Goal: Task Accomplishment & Management: Use online tool/utility

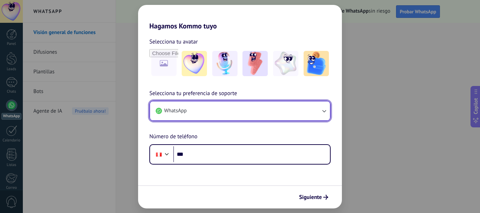
click at [324, 111] on icon "button" at bounding box center [323, 110] width 7 height 7
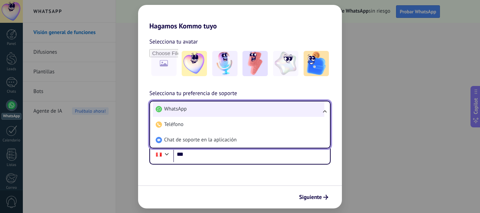
click at [179, 109] on span "WhatsApp" at bounding box center [175, 109] width 22 height 7
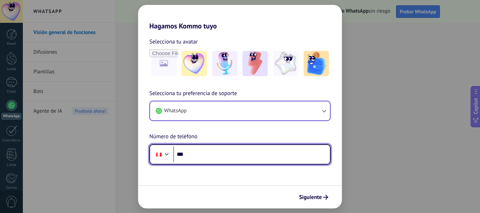
click at [189, 156] on input "***" at bounding box center [251, 154] width 157 height 16
type input "**********"
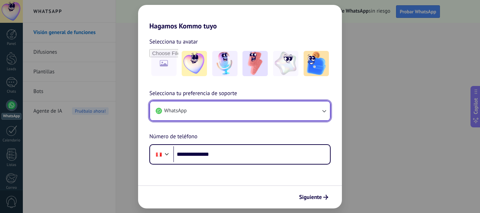
click at [326, 109] on icon "button" at bounding box center [323, 110] width 7 height 7
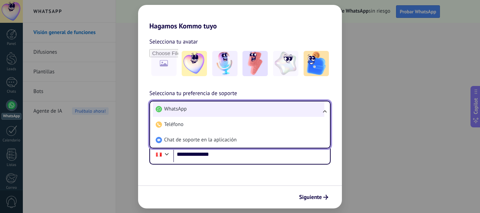
click at [188, 109] on li "WhatsApp" at bounding box center [238, 108] width 171 height 15
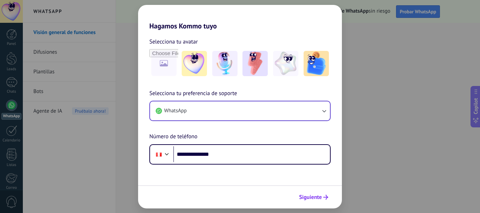
click at [311, 197] on span "Siguiente" at bounding box center [310, 197] width 23 height 5
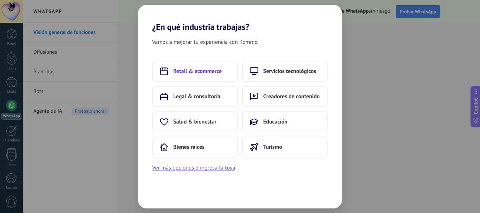
click at [187, 71] on span "Retail & ecommerce" at bounding box center [197, 71] width 48 height 7
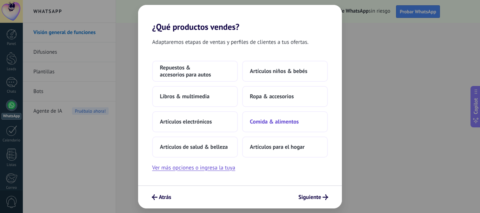
click at [257, 121] on span "Comida & alimentos" at bounding box center [274, 121] width 49 height 7
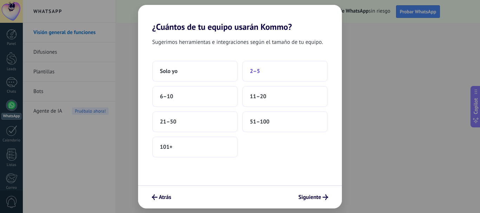
click at [254, 74] on span "2–5" at bounding box center [255, 71] width 10 height 7
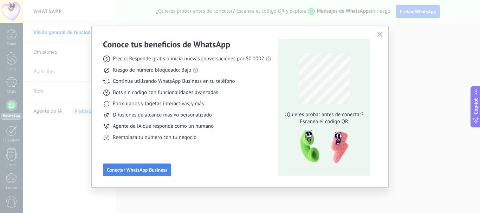
click at [137, 168] on span "Conectar WhatsApp Business" at bounding box center [137, 169] width 60 height 5
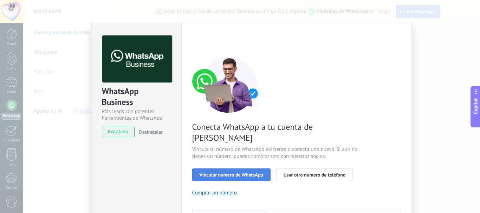
click at [216, 172] on span "Vincular número de WhatsApp" at bounding box center [231, 174] width 64 height 5
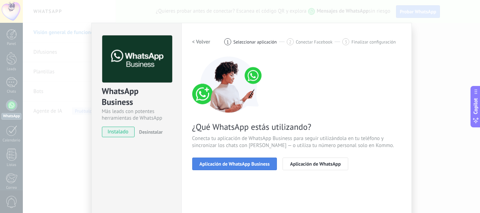
click at [232, 160] on button "Aplicación de WhatsApp Business" at bounding box center [234, 164] width 85 height 13
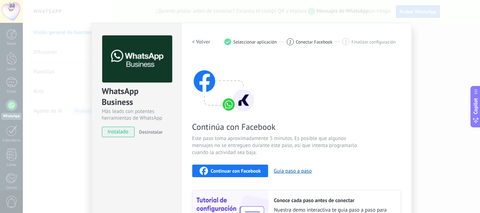
click at [228, 170] on span "Continuar con Facebook" at bounding box center [236, 171] width 50 height 5
